Goal: Navigation & Orientation: Understand site structure

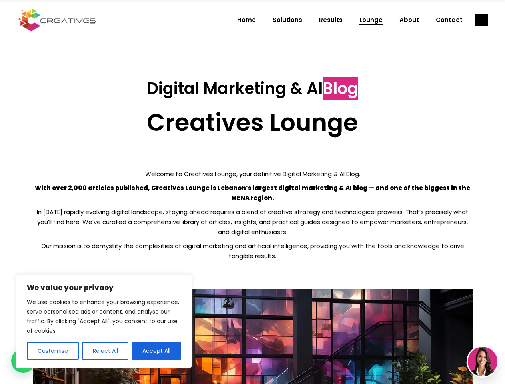
click at [252, 192] on p "With over 2,000 articles published, Creatives Lounge is Lebanon’s largest digit…" at bounding box center [253, 193] width 440 height 20
click at [52, 351] on button "Customise" at bounding box center [53, 351] width 52 height 18
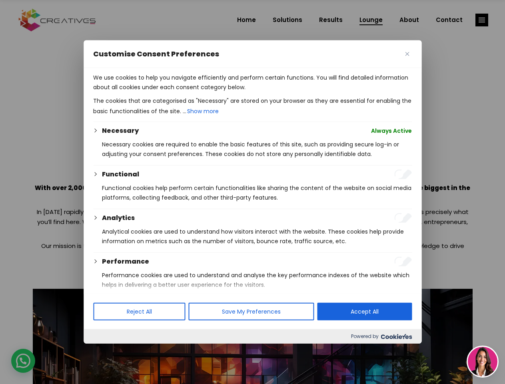
click at [105, 351] on div at bounding box center [252, 192] width 505 height 384
click at [156, 92] on p "We use cookies to help you navigate efficiently and perform certain functions. …" at bounding box center [252, 82] width 319 height 19
click at [482, 20] on div at bounding box center [252, 192] width 505 height 384
click at [483, 362] on img at bounding box center [483, 362] width 30 height 30
